Goal: Transaction & Acquisition: Purchase product/service

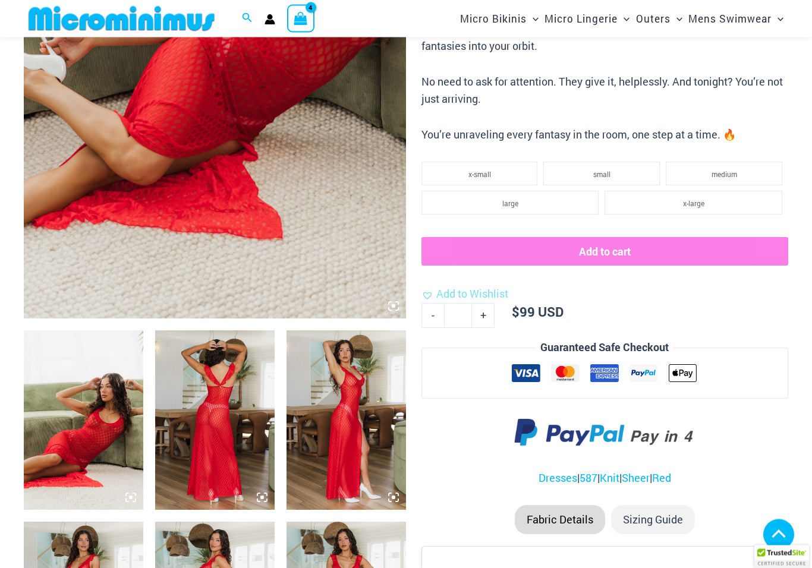
click at [189, 429] on img at bounding box center [215, 420] width 120 height 179
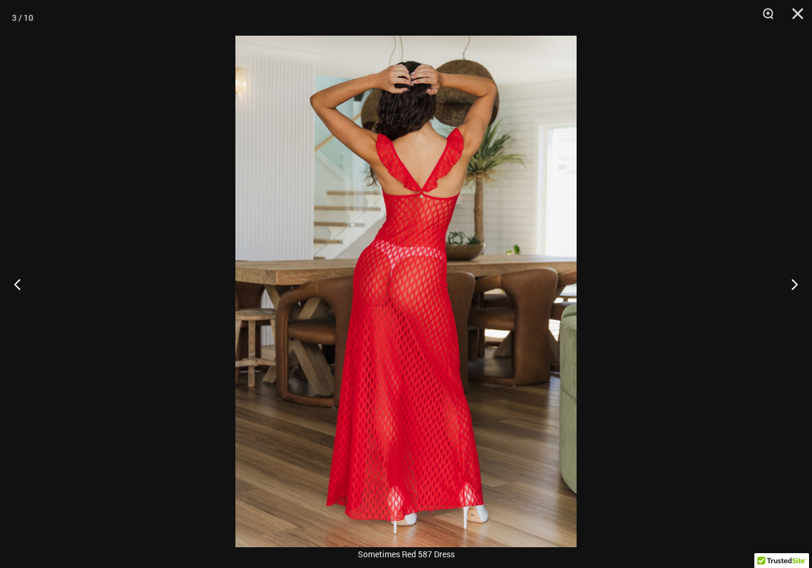
click at [797, 288] on button "Next" at bounding box center [790, 283] width 45 height 59
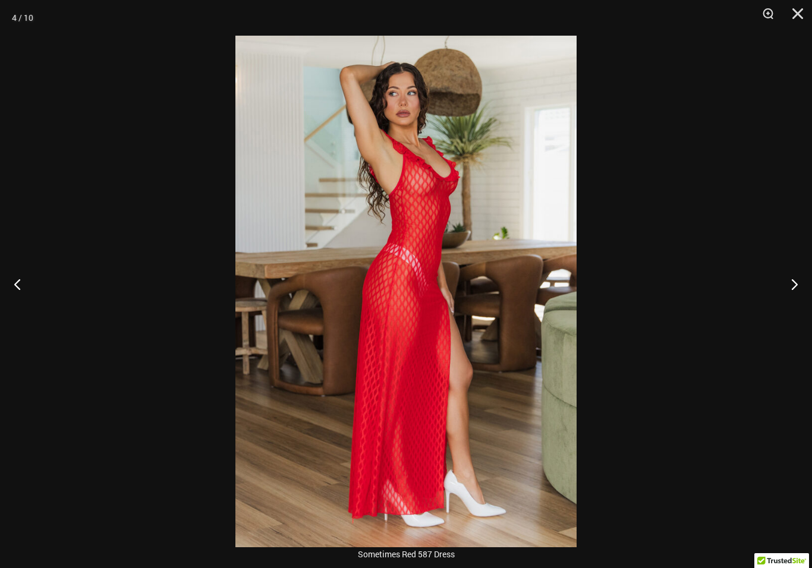
click at [793, 300] on button "Next" at bounding box center [790, 283] width 45 height 59
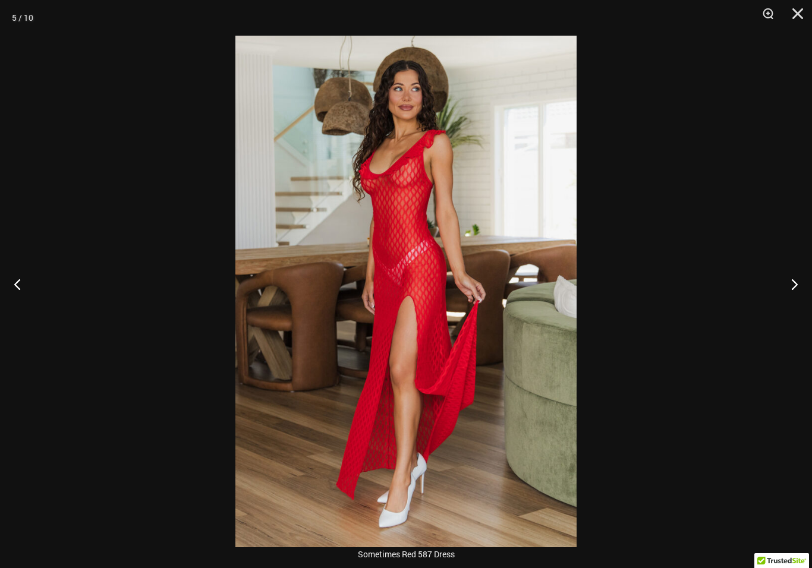
click at [791, 296] on button "Next" at bounding box center [790, 283] width 45 height 59
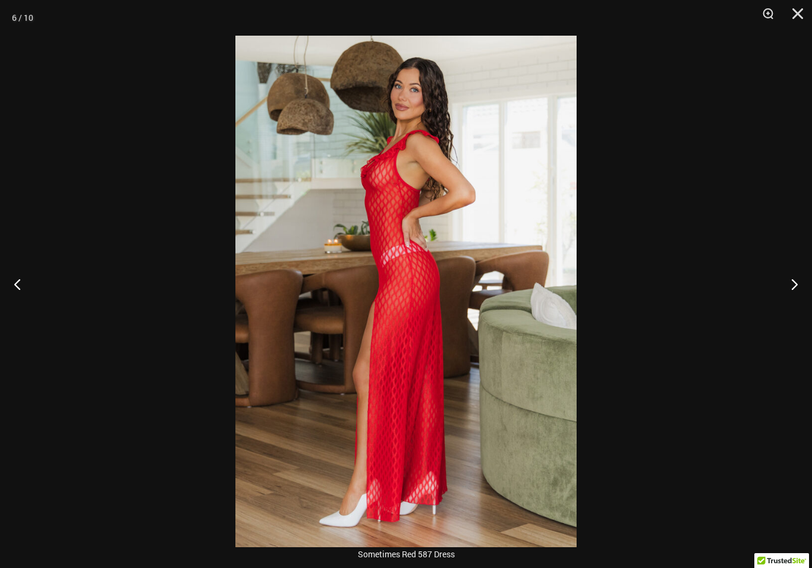
click at [792, 300] on button "Next" at bounding box center [790, 283] width 45 height 59
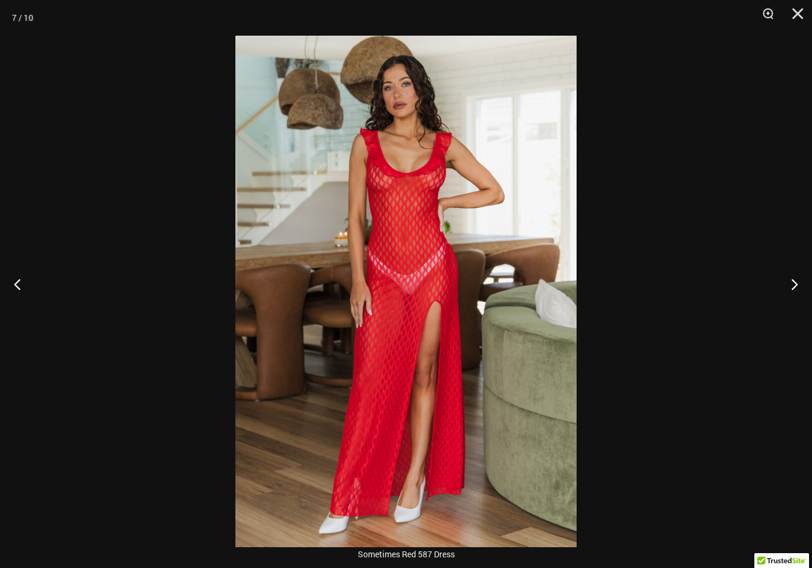
click at [792, 300] on button "Next" at bounding box center [790, 283] width 45 height 59
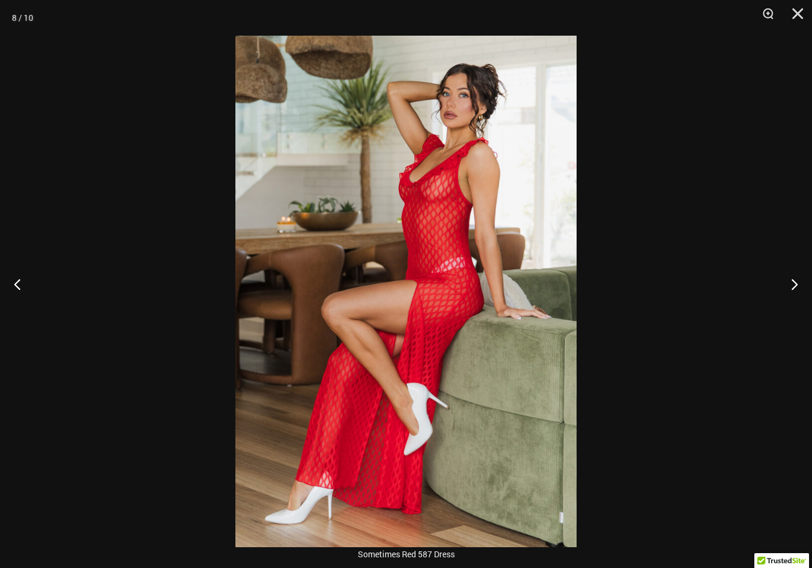
click at [793, 300] on button "Next" at bounding box center [790, 283] width 45 height 59
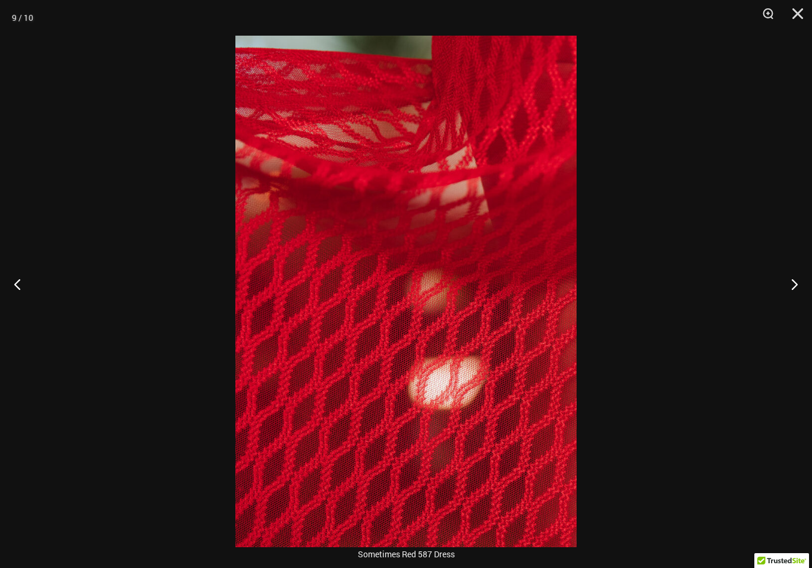
click at [793, 300] on button "Next" at bounding box center [790, 283] width 45 height 59
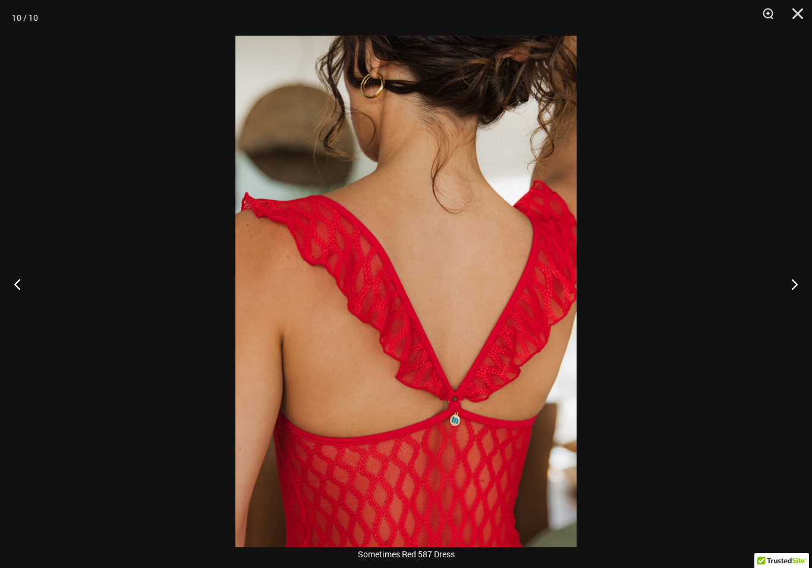
click at [798, 7] on button "Close" at bounding box center [794, 18] width 30 height 36
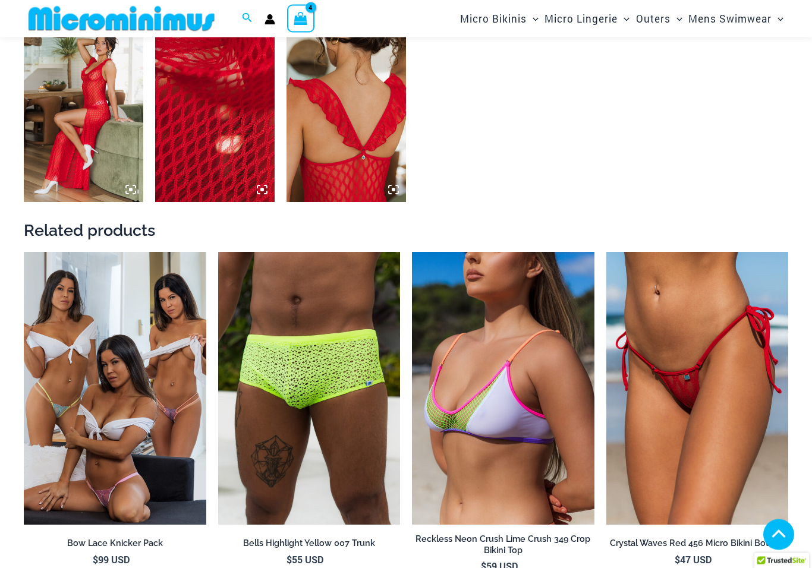
scroll to position [1078, 0]
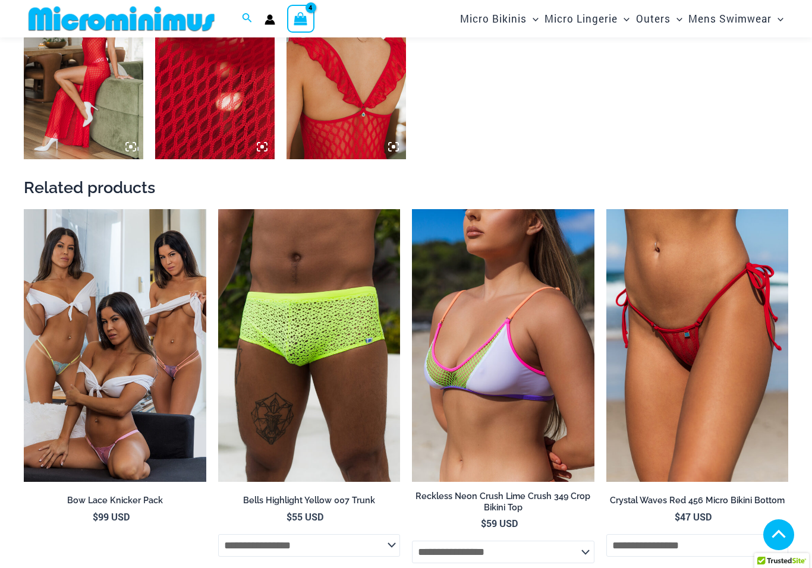
click at [218, 209] on img at bounding box center [218, 209] width 0 height 0
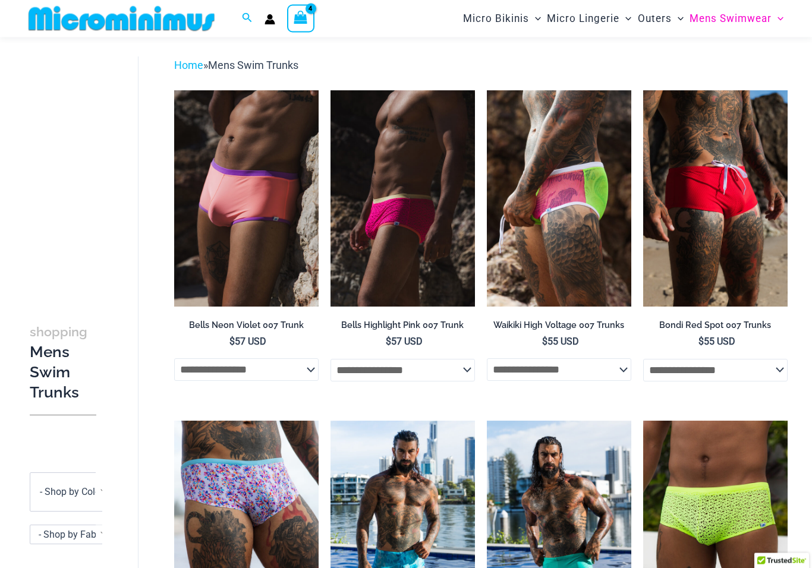
scroll to position [23, 0]
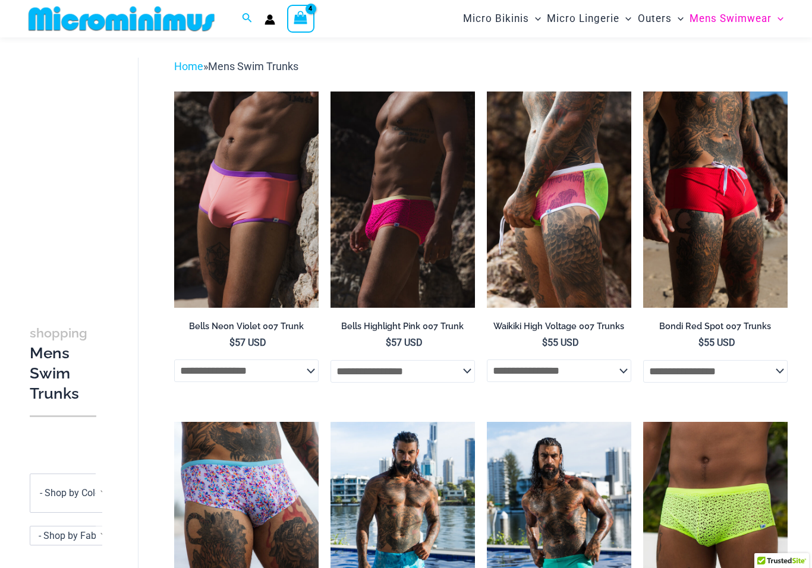
click at [331, 92] on img at bounding box center [331, 92] width 0 height 0
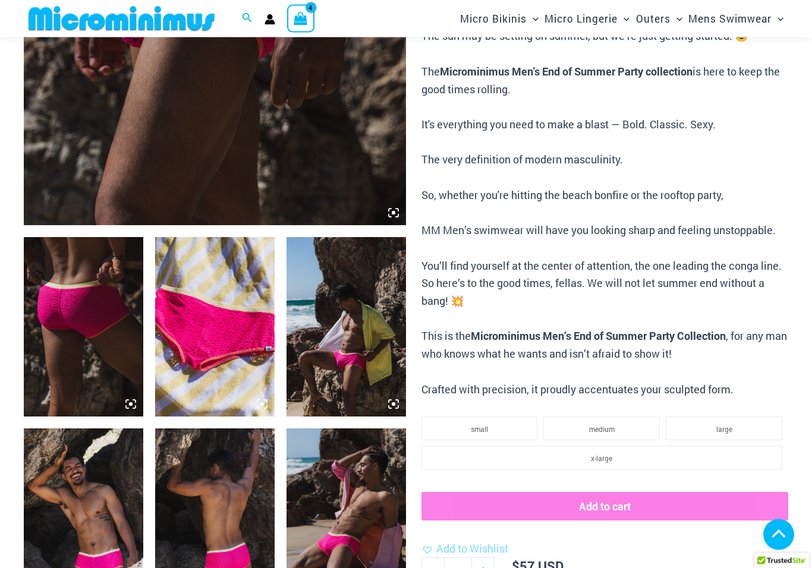
scroll to position [439, 0]
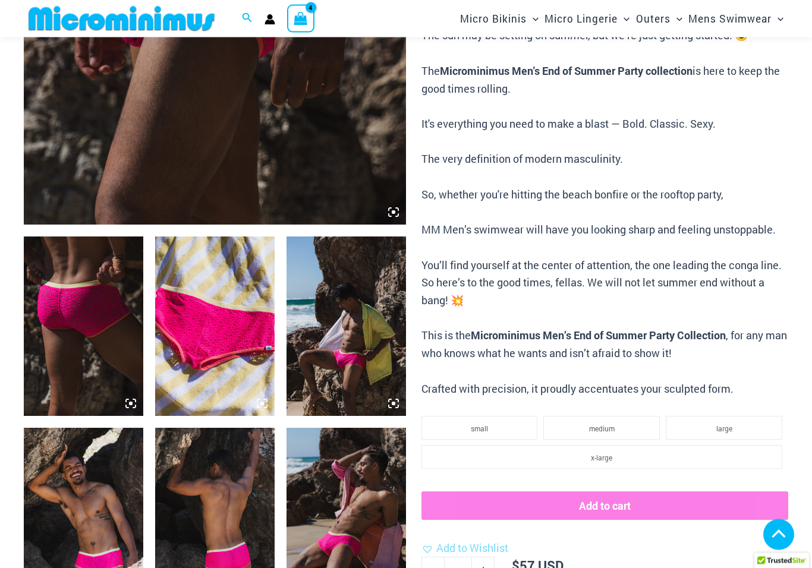
click at [72, 341] on img at bounding box center [84, 326] width 120 height 179
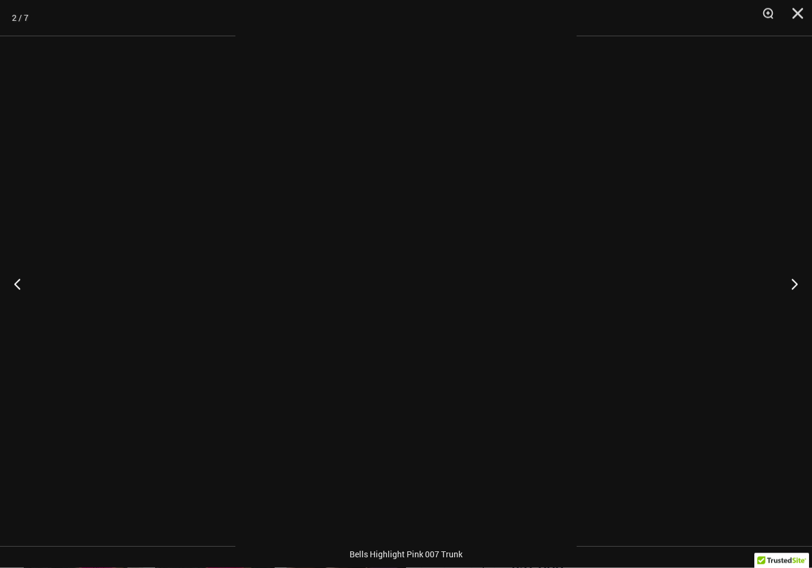
scroll to position [439, 0]
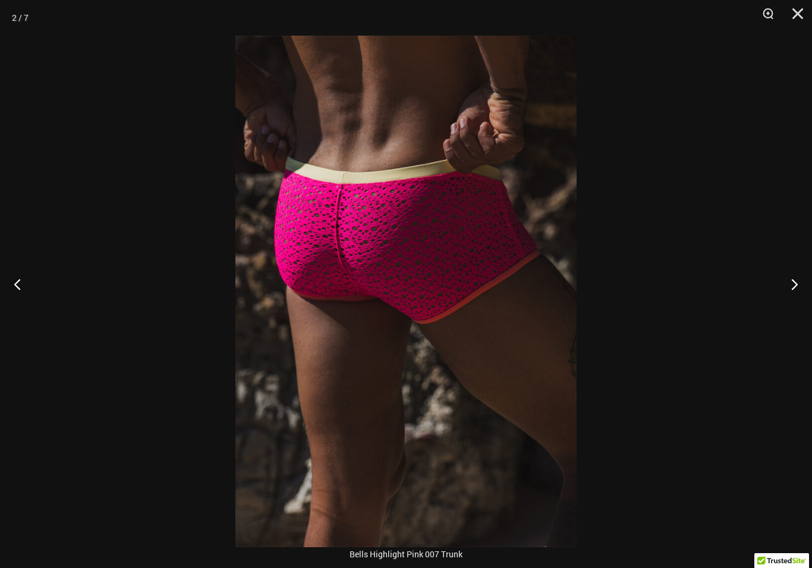
click at [790, 279] on button "Next" at bounding box center [790, 283] width 45 height 59
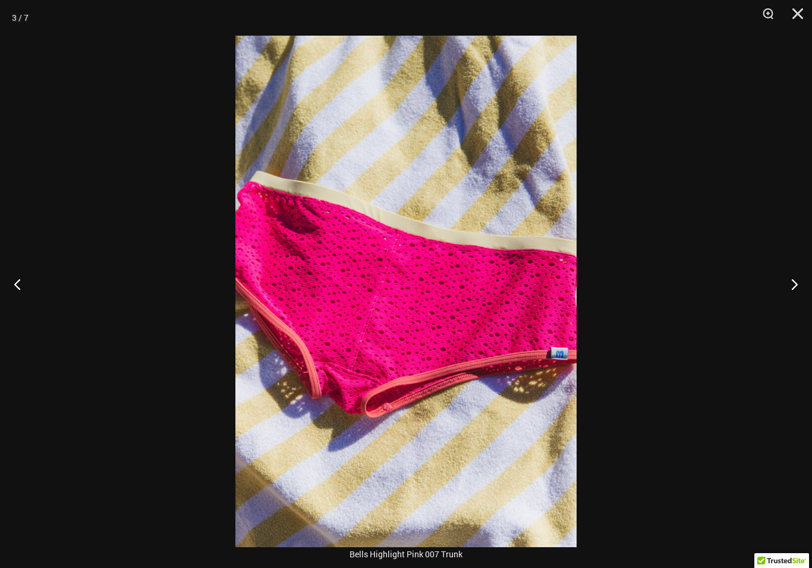
click at [789, 300] on button "Next" at bounding box center [790, 283] width 45 height 59
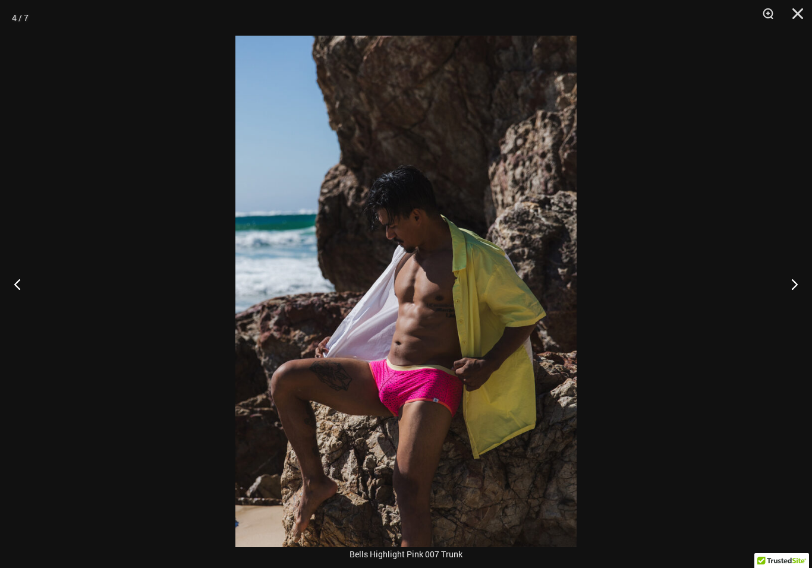
click at [791, 308] on button "Next" at bounding box center [790, 283] width 45 height 59
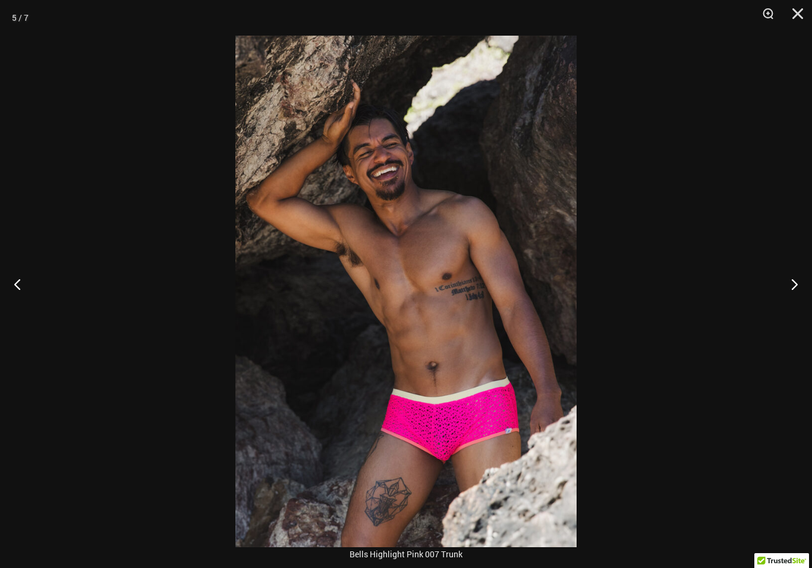
click at [793, 311] on button "Next" at bounding box center [790, 283] width 45 height 59
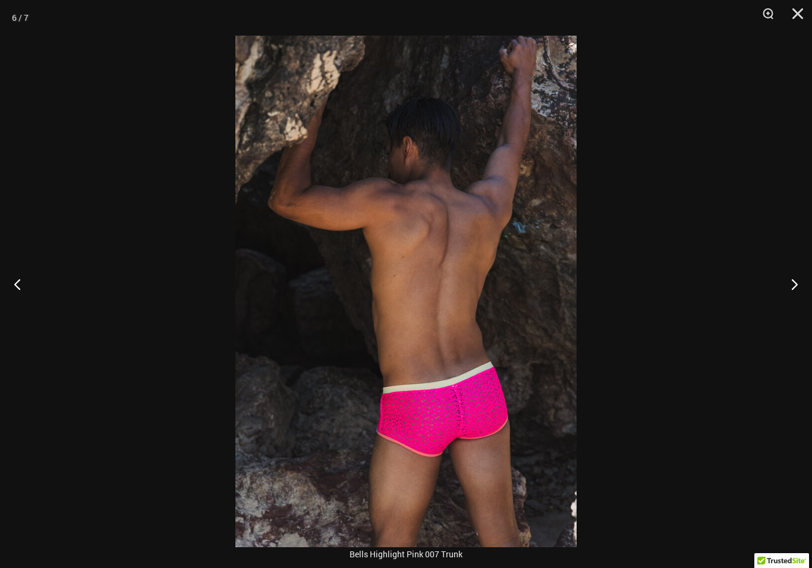
click at [788, 309] on button "Next" at bounding box center [790, 283] width 45 height 59
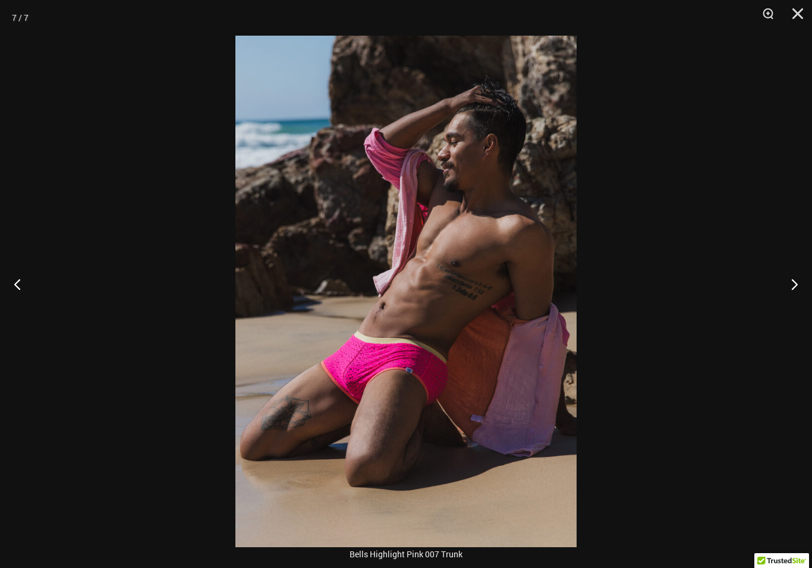
click at [787, 309] on button "Next" at bounding box center [790, 283] width 45 height 59
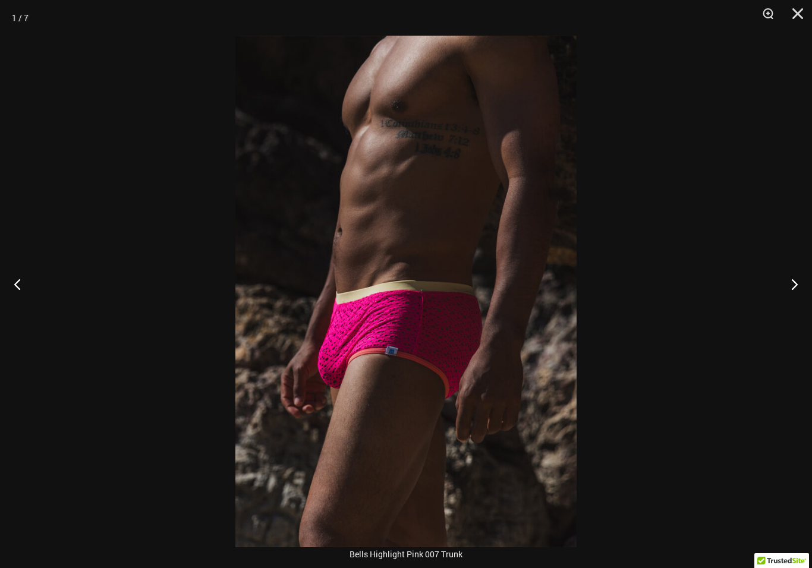
click at [787, 304] on button "Next" at bounding box center [790, 283] width 45 height 59
click at [786, 304] on button "Next" at bounding box center [790, 283] width 45 height 59
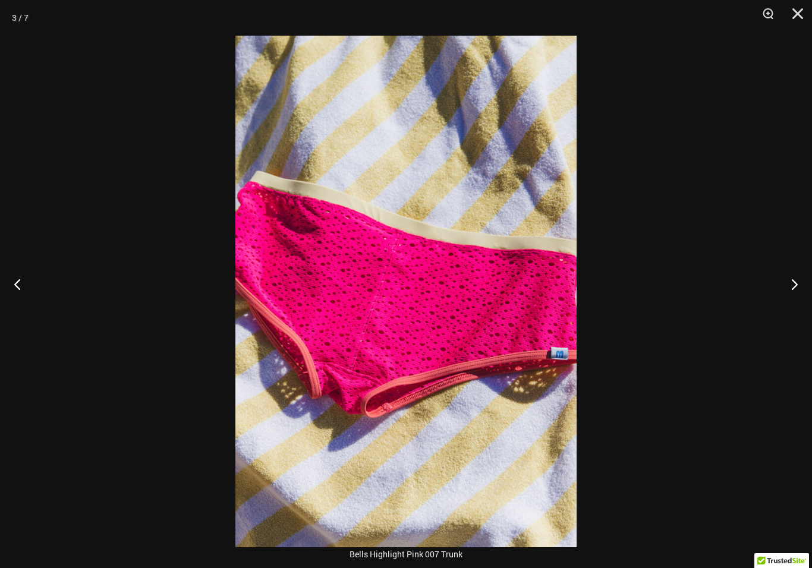
click at [787, 301] on button "Next" at bounding box center [790, 283] width 45 height 59
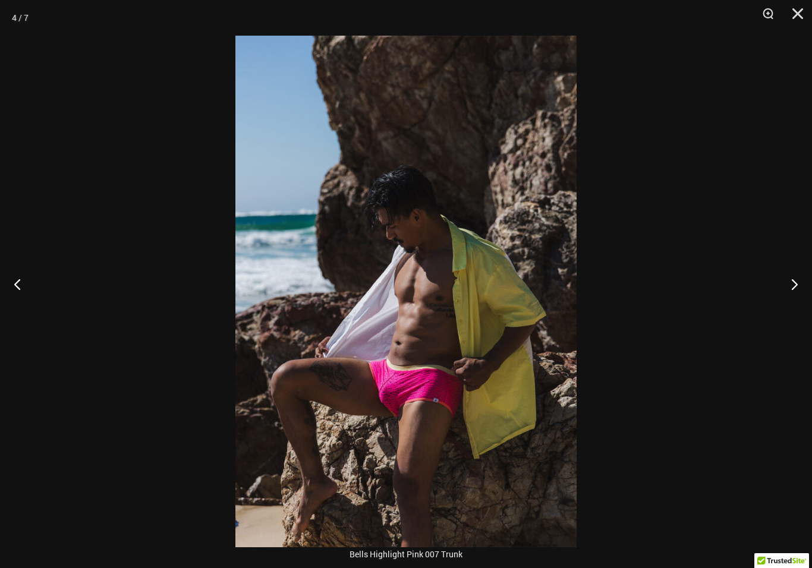
click at [802, 11] on button "Close" at bounding box center [794, 18] width 30 height 36
